Goal: Find specific page/section: Find specific page/section

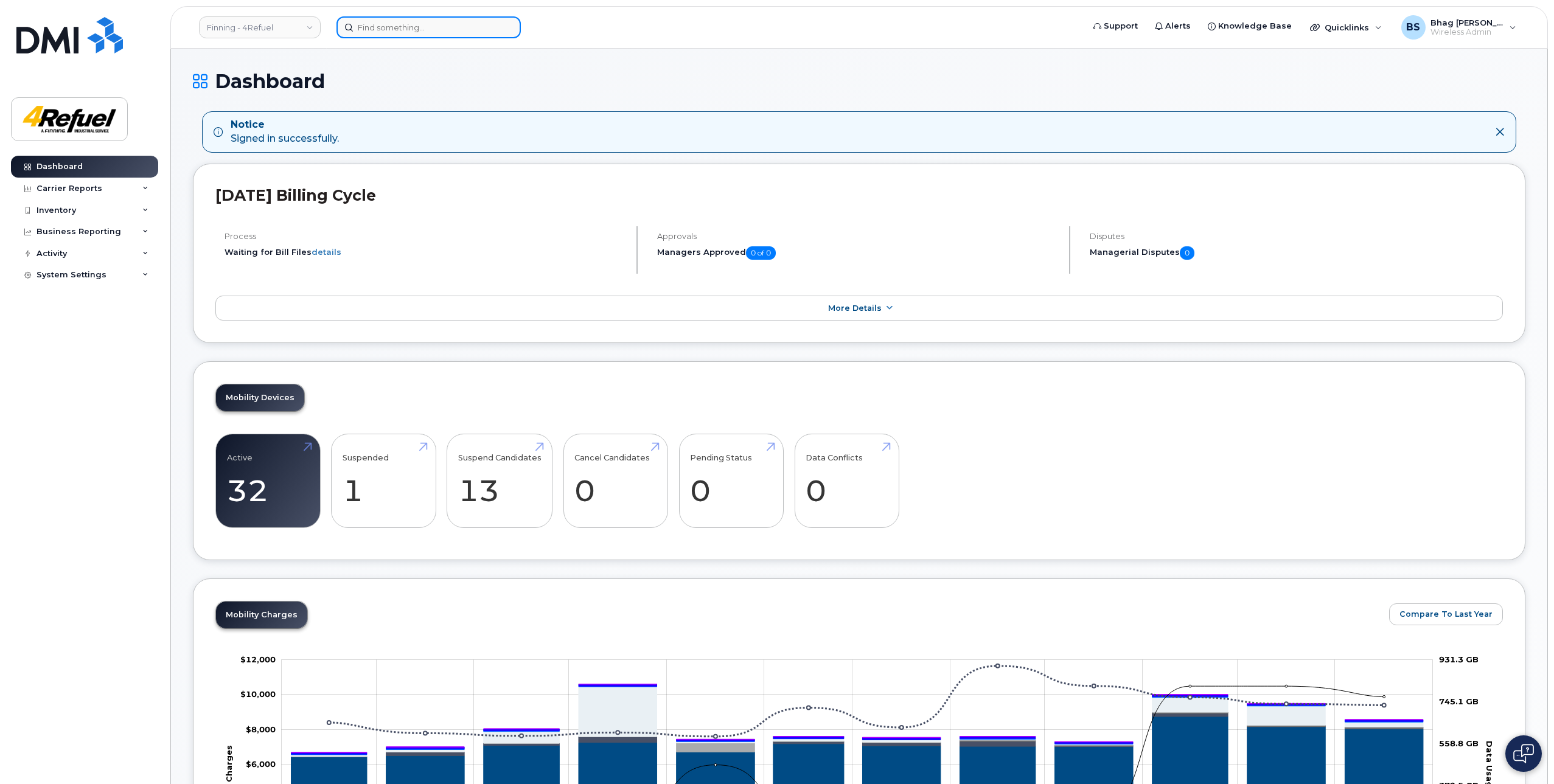
click at [374, 32] on input at bounding box center [428, 27] width 185 height 22
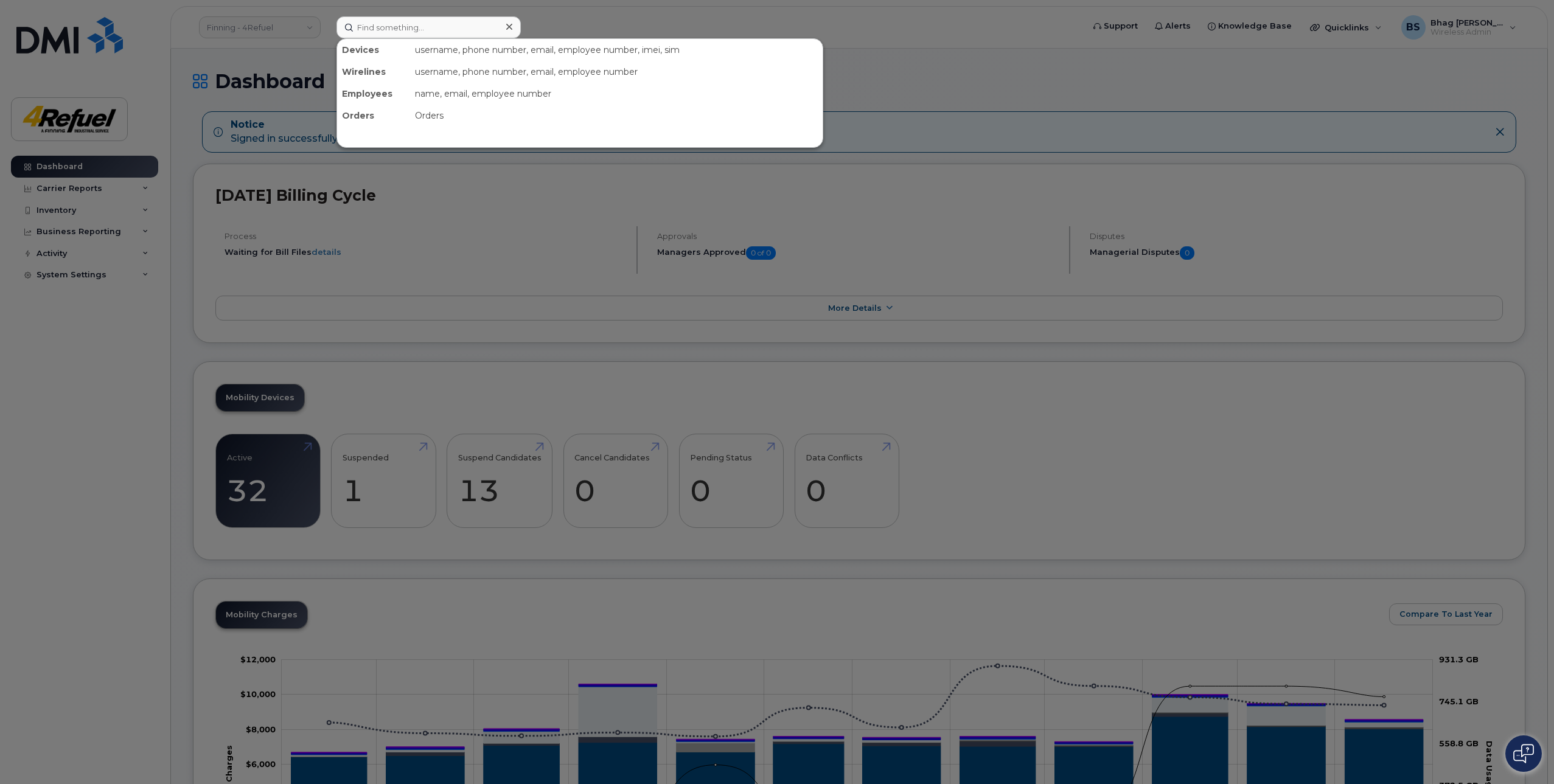
click at [136, 344] on div at bounding box center [777, 392] width 1554 height 784
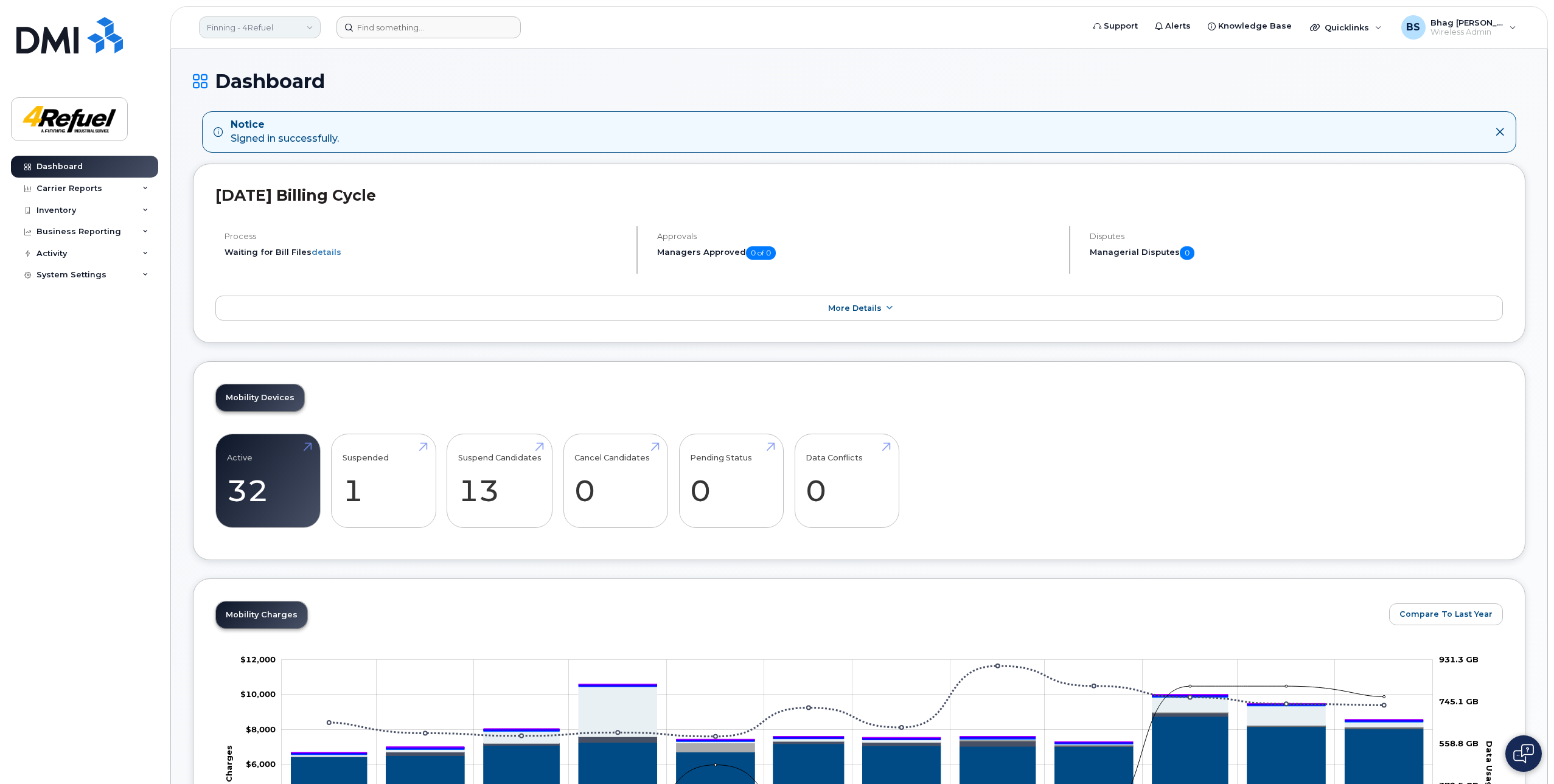
click at [263, 33] on link "Finning - 4Refuel" at bounding box center [260, 27] width 122 height 22
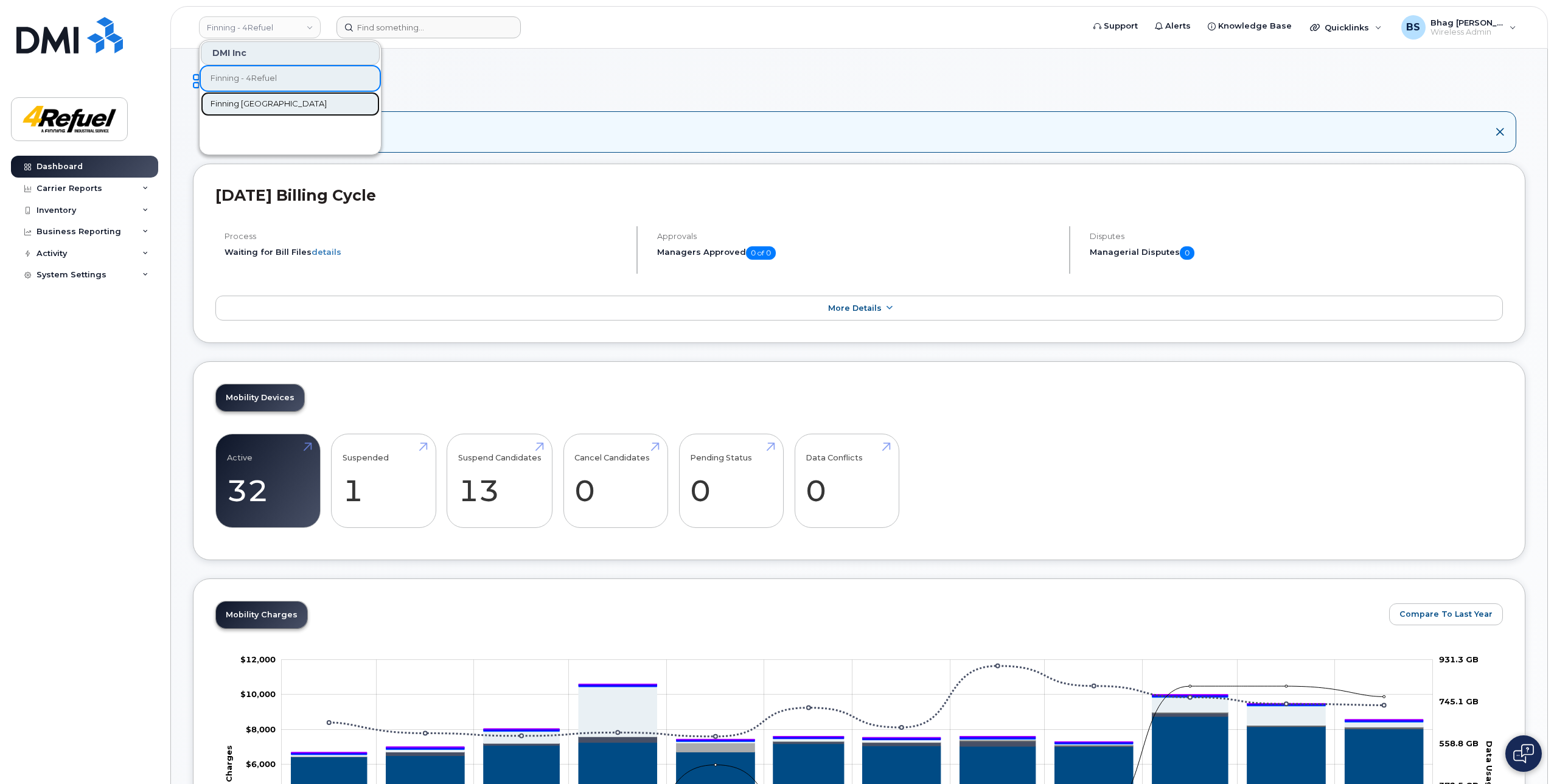
click at [246, 102] on span "Finning [GEOGRAPHIC_DATA]" at bounding box center [269, 104] width 116 height 12
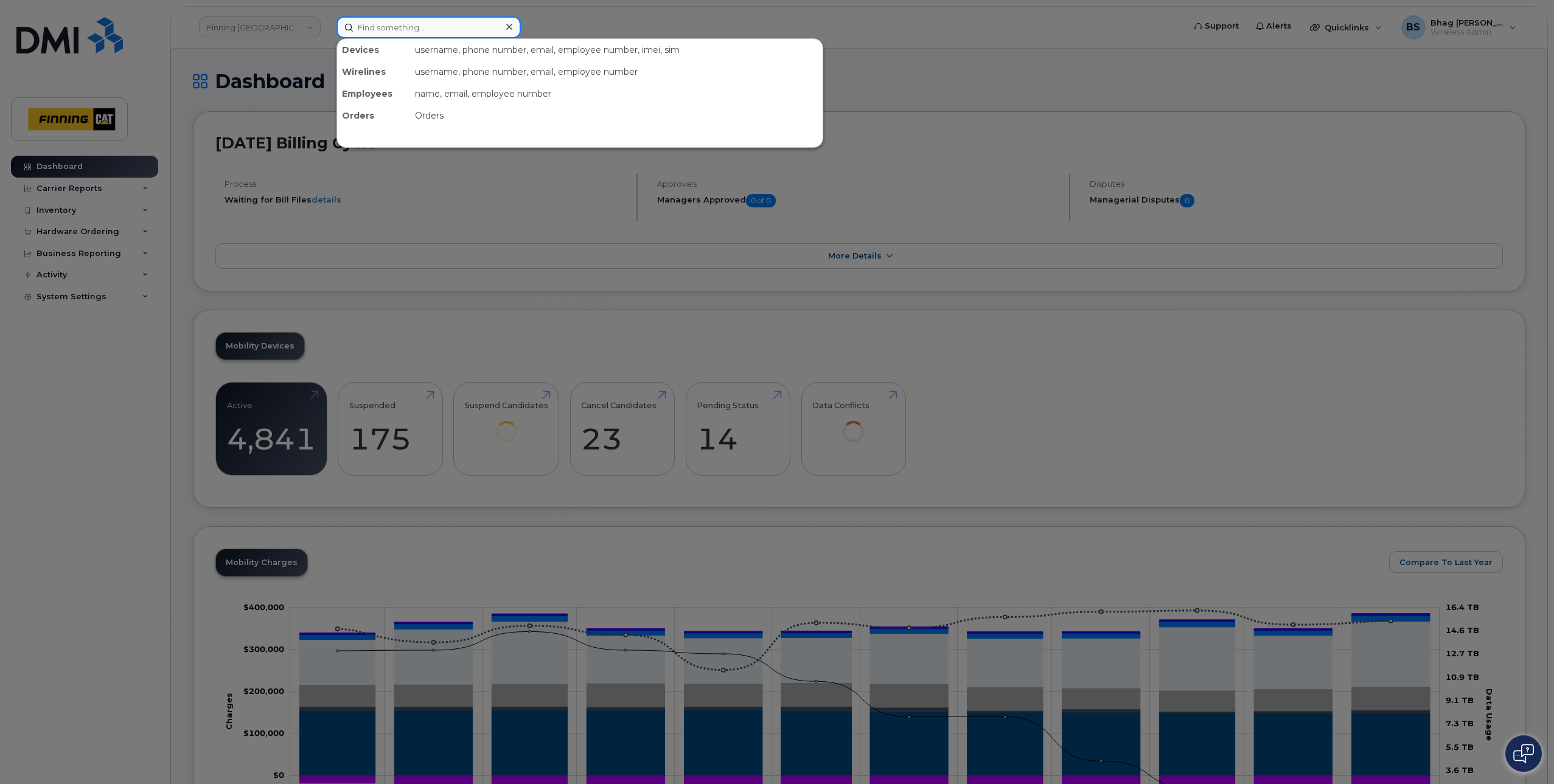
click at [385, 28] on input at bounding box center [428, 27] width 185 height 22
paste input "4699674059"
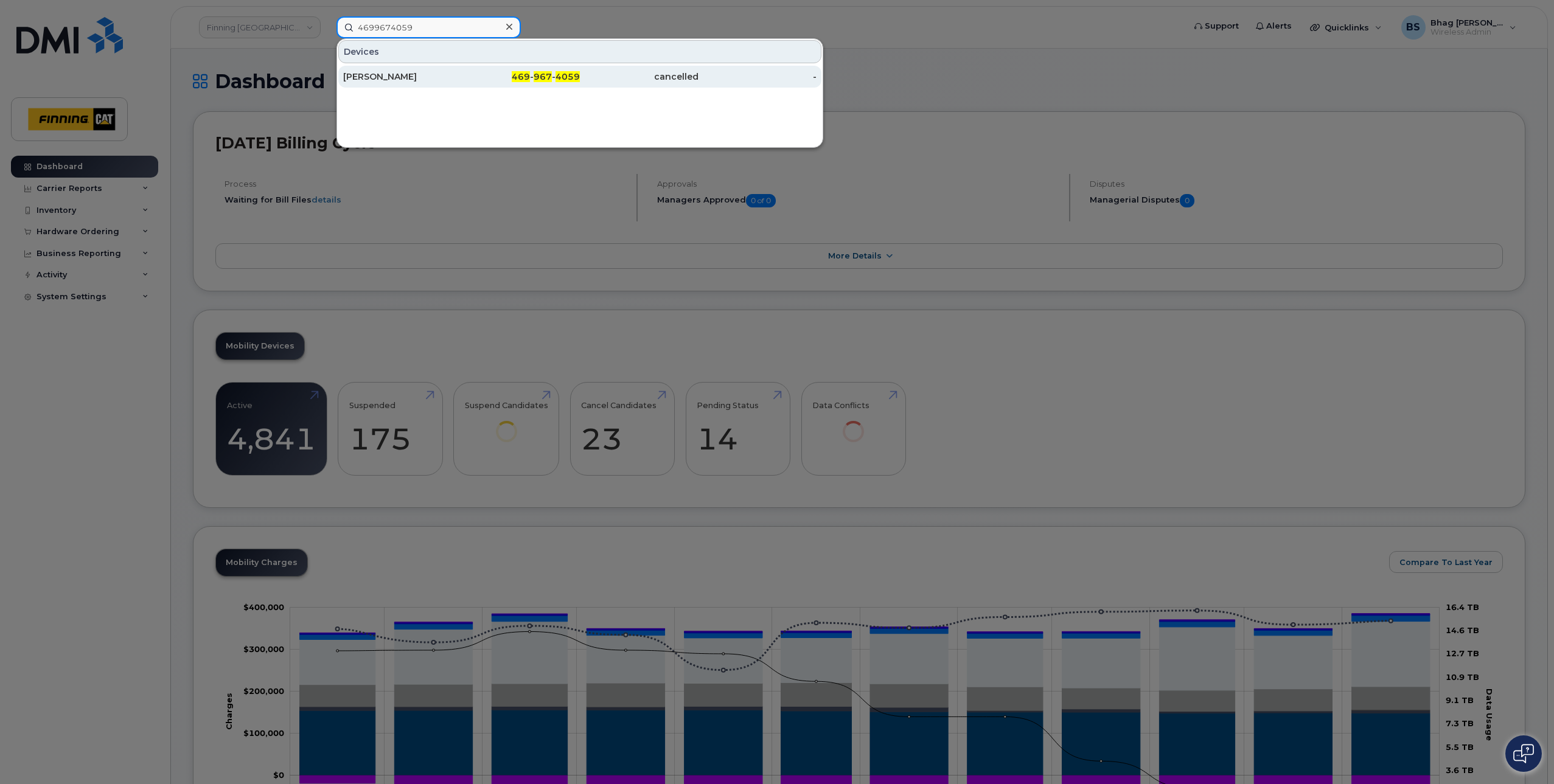
type input "4699674059"
click at [375, 78] on div "[PERSON_NAME]" at bounding box center [403, 76] width 119 height 12
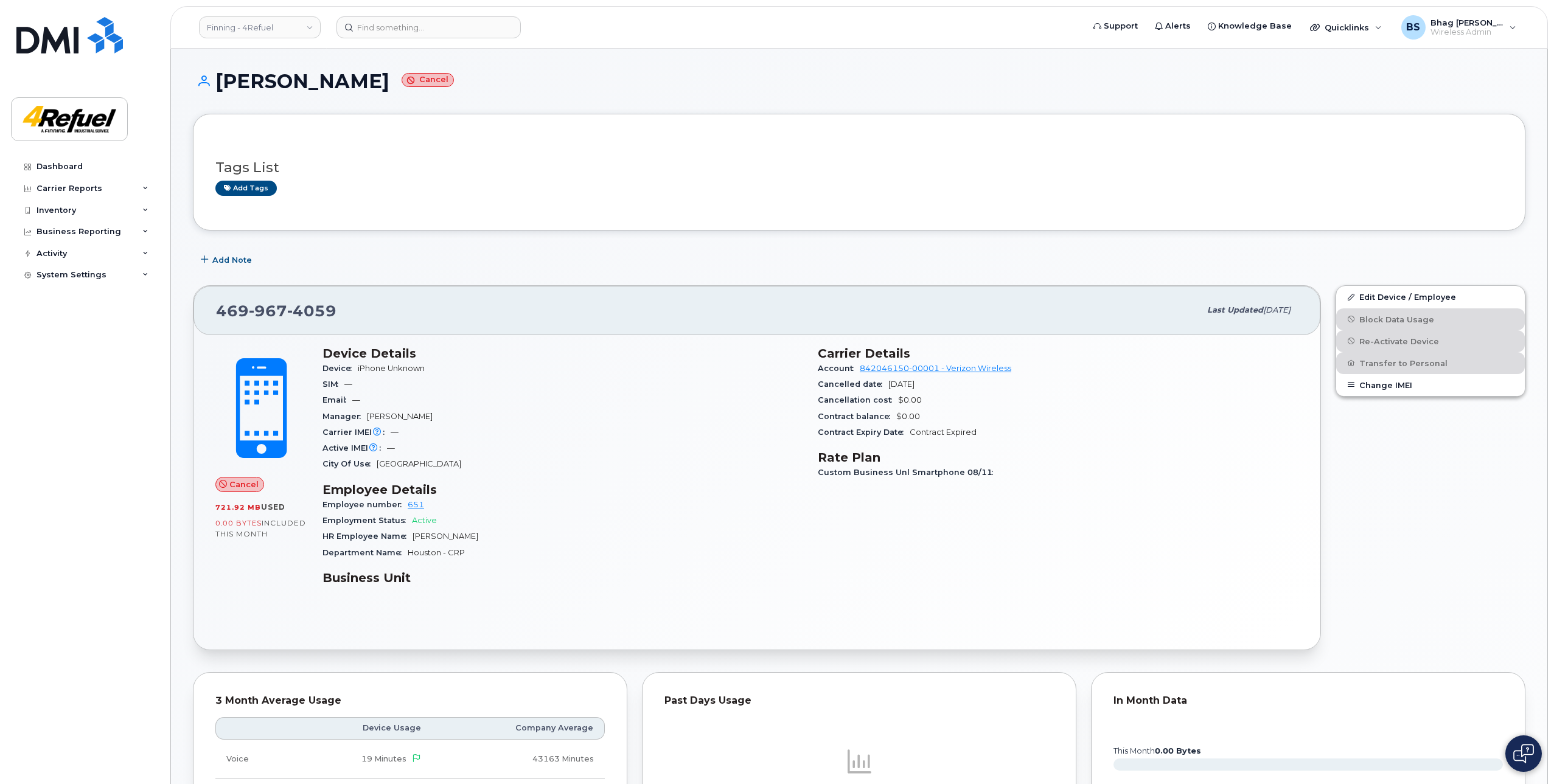
click at [303, 78] on h1 "Kevin Blair Cancel" at bounding box center [859, 81] width 1332 height 21
